Goal: Navigation & Orientation: Go to known website

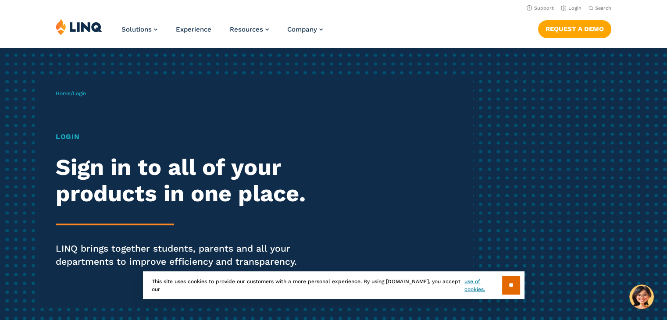
scroll to position [132, 0]
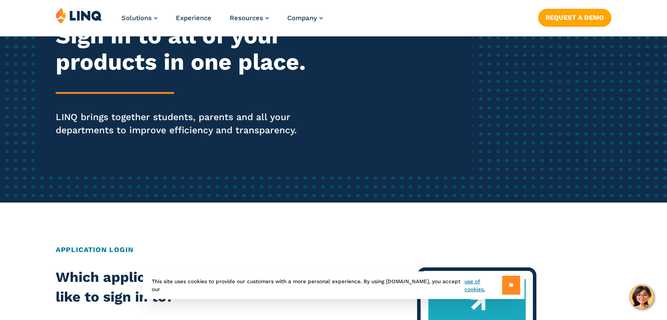
click at [508, 287] on input "**" at bounding box center [511, 285] width 18 height 19
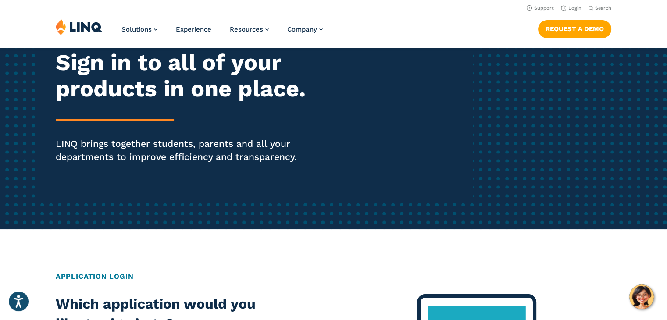
scroll to position [0, 0]
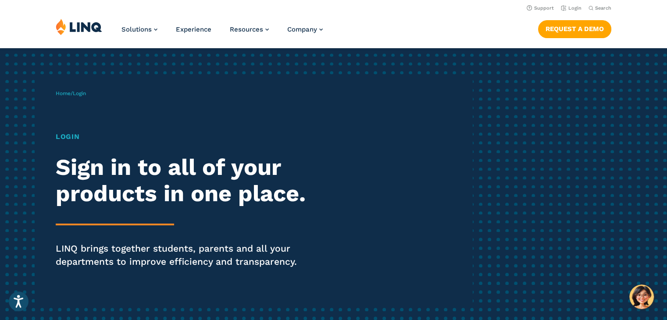
click at [65, 136] on h1 "Login" at bounding box center [184, 137] width 257 height 11
click at [579, 9] on link "Login" at bounding box center [571, 8] width 21 height 6
click at [575, 7] on link "Login" at bounding box center [571, 8] width 21 height 6
click at [318, 130] on div "Home / Login Login Sign in to all of your products in one place. LINQ brings to…" at bounding box center [264, 191] width 417 height 225
